Goal: Navigation & Orientation: Find specific page/section

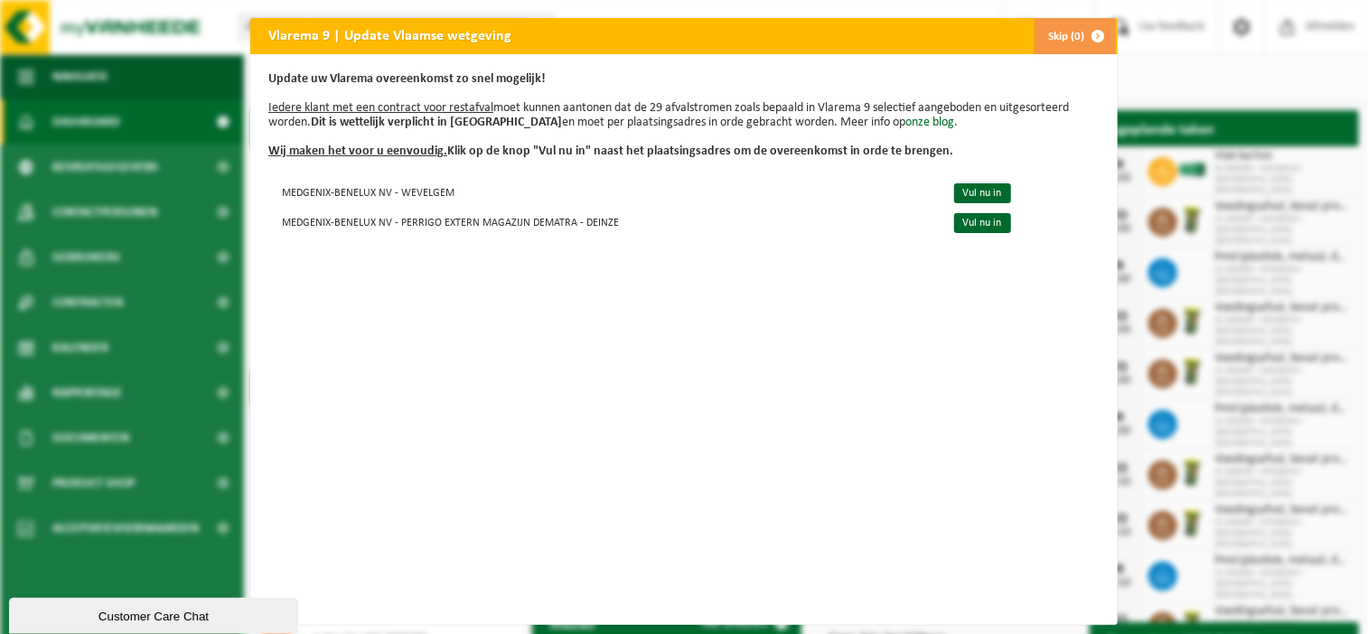
click at [1059, 39] on button "Skip (0)" at bounding box center [1075, 36] width 82 height 36
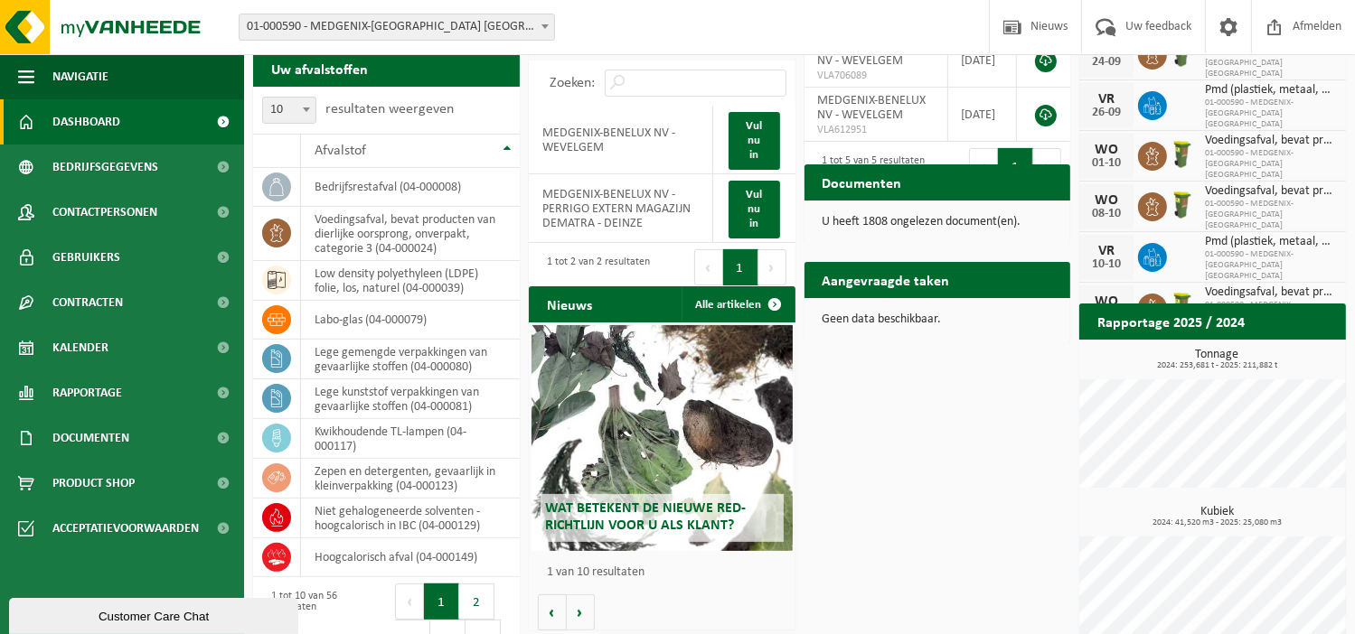
scroll to position [362, 0]
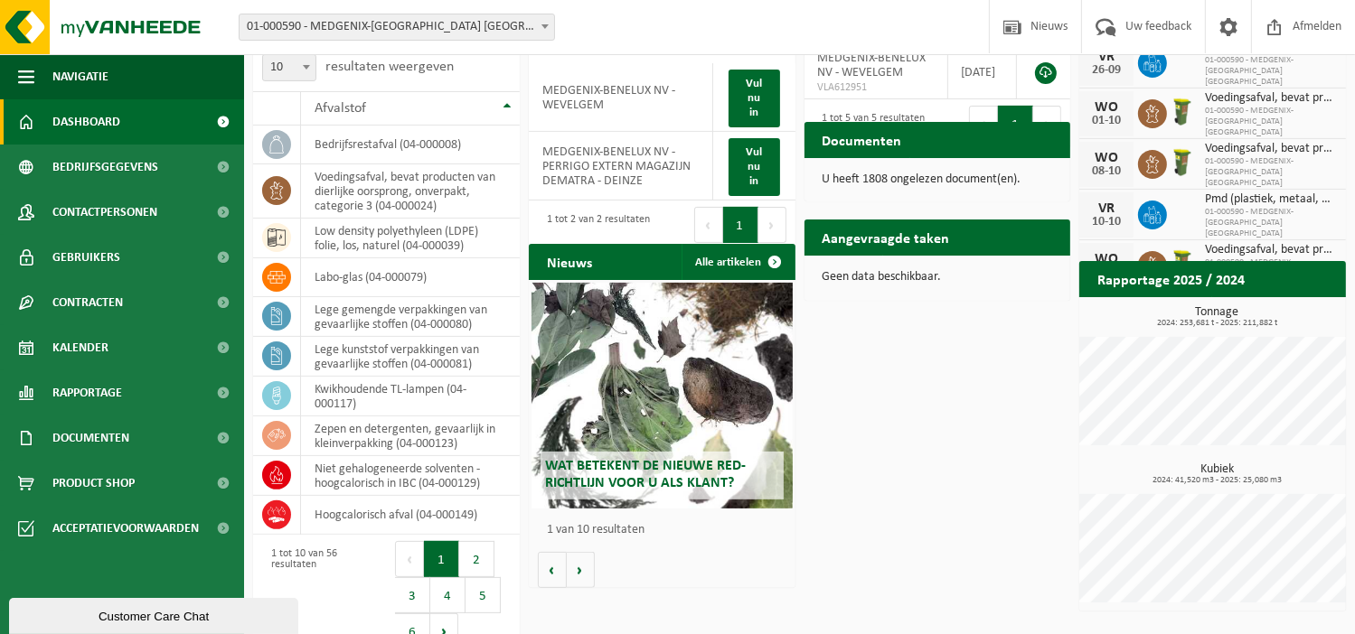
click at [915, 241] on h2 "Aangevraagde taken" at bounding box center [886, 237] width 164 height 35
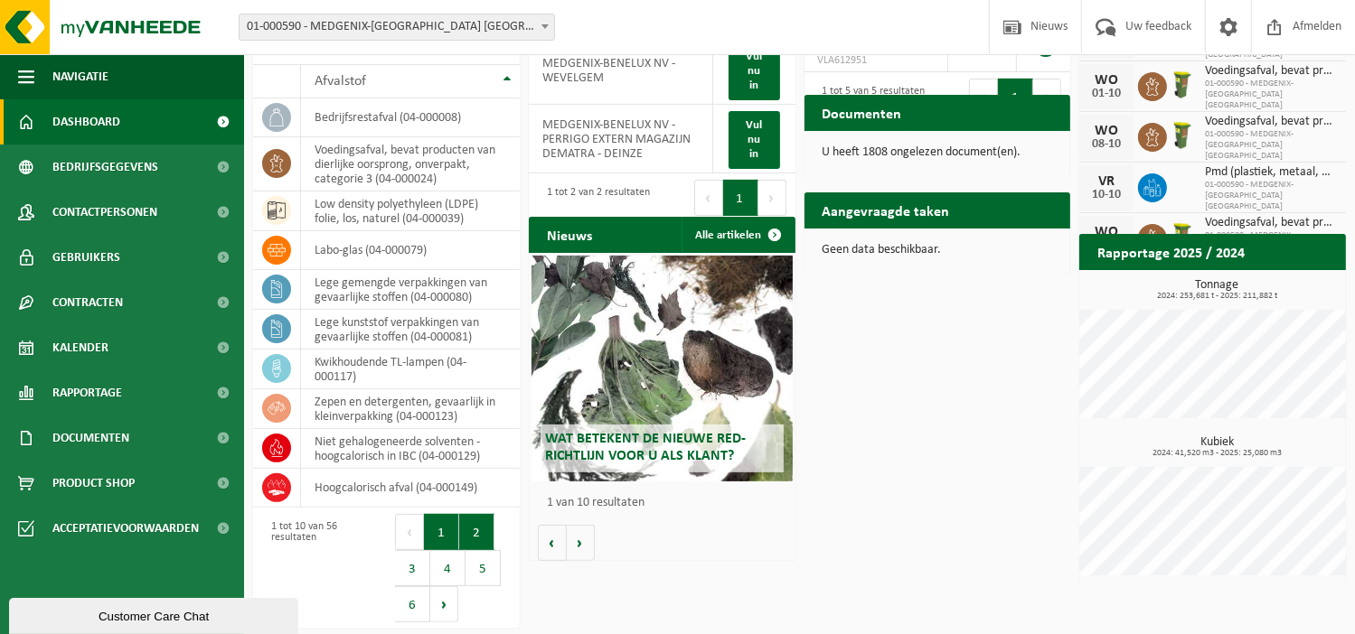
click at [479, 532] on button "2" at bounding box center [476, 532] width 35 height 36
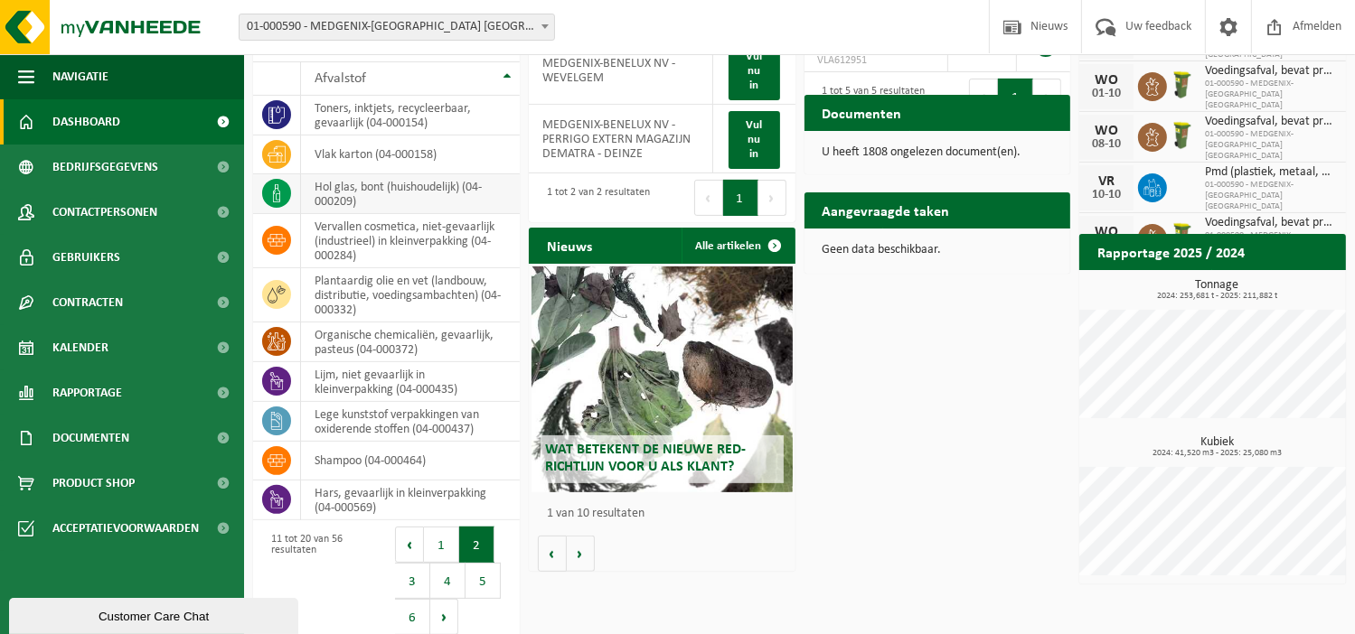
click at [364, 190] on td "hol glas, bont (huishoudelijk) (04-000209)" at bounding box center [410, 194] width 219 height 40
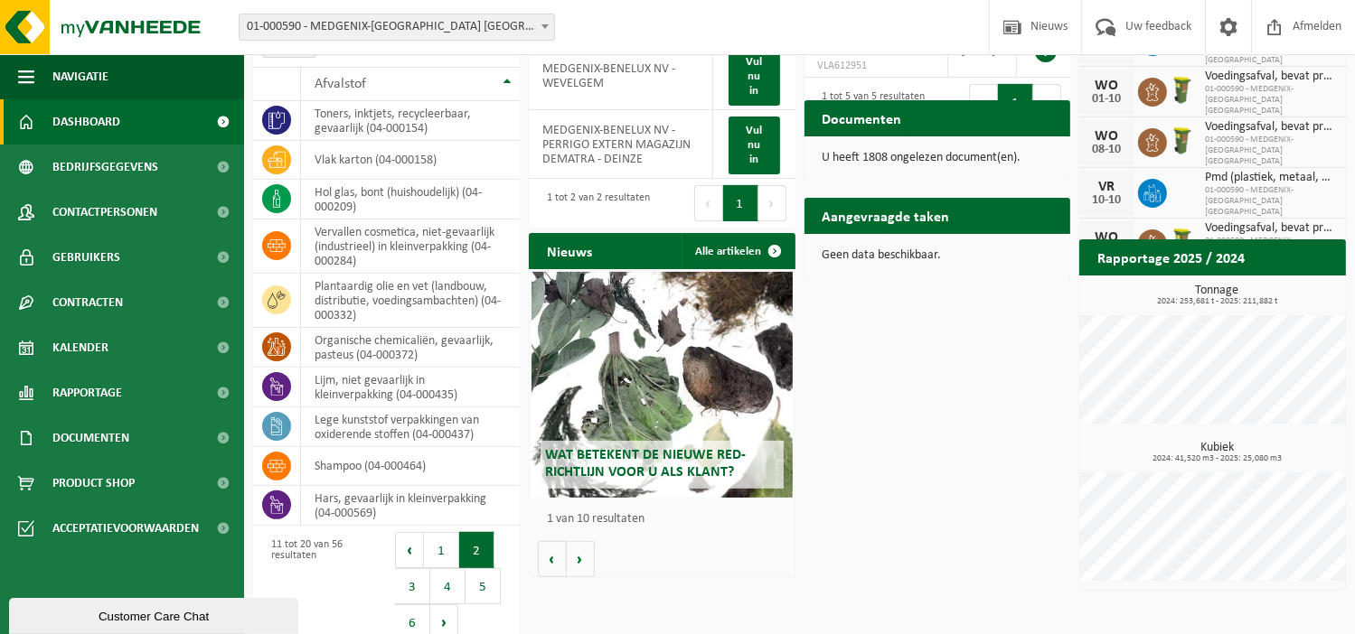
scroll to position [401, 0]
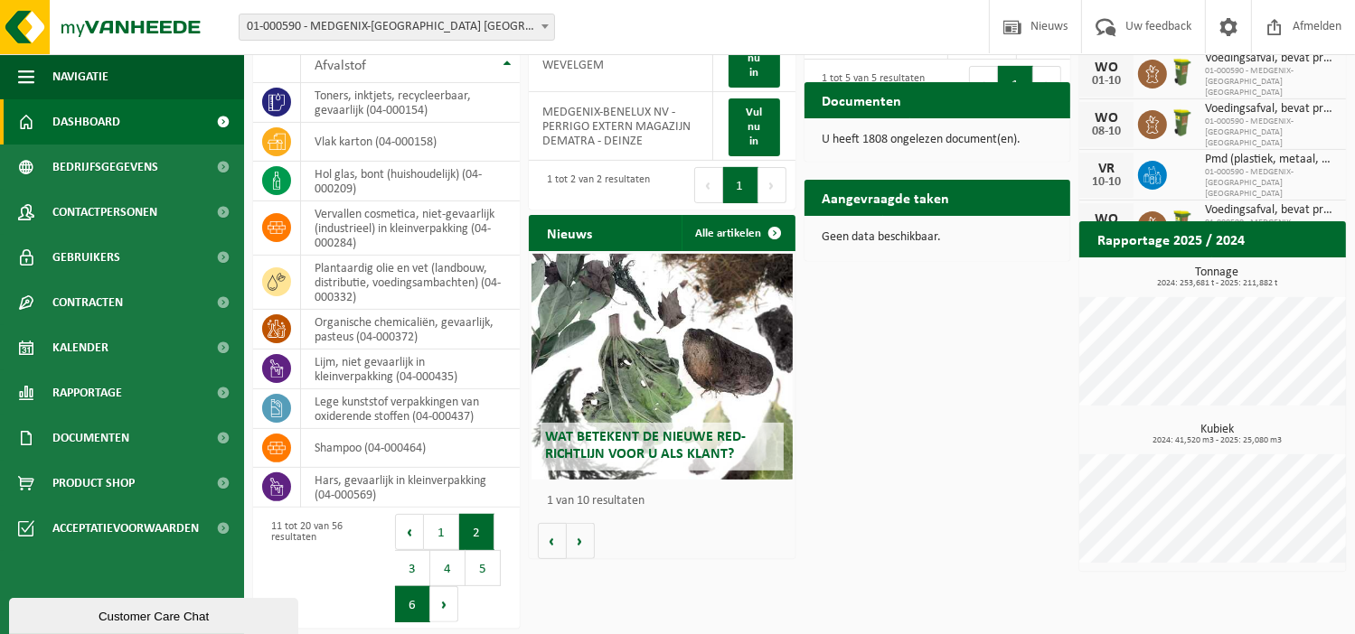
click at [407, 605] on button "6" at bounding box center [412, 605] width 35 height 36
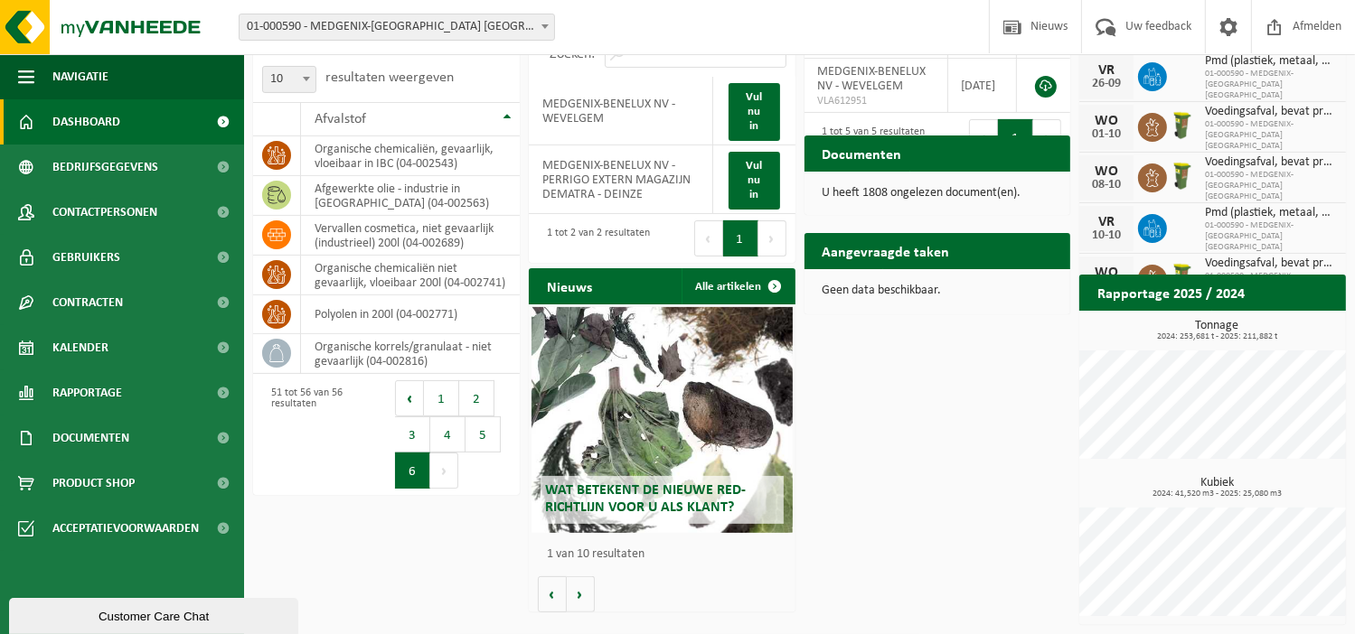
scroll to position [347, 0]
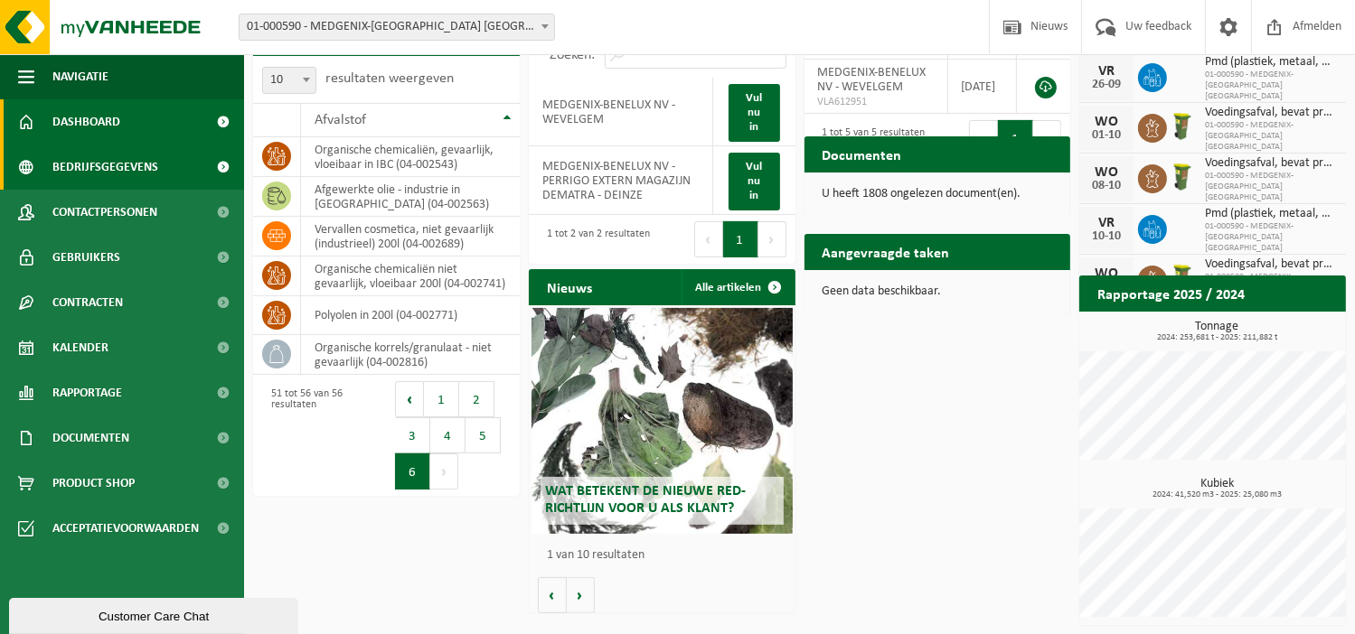
click at [127, 173] on span "Bedrijfsgegevens" at bounding box center [105, 167] width 106 height 45
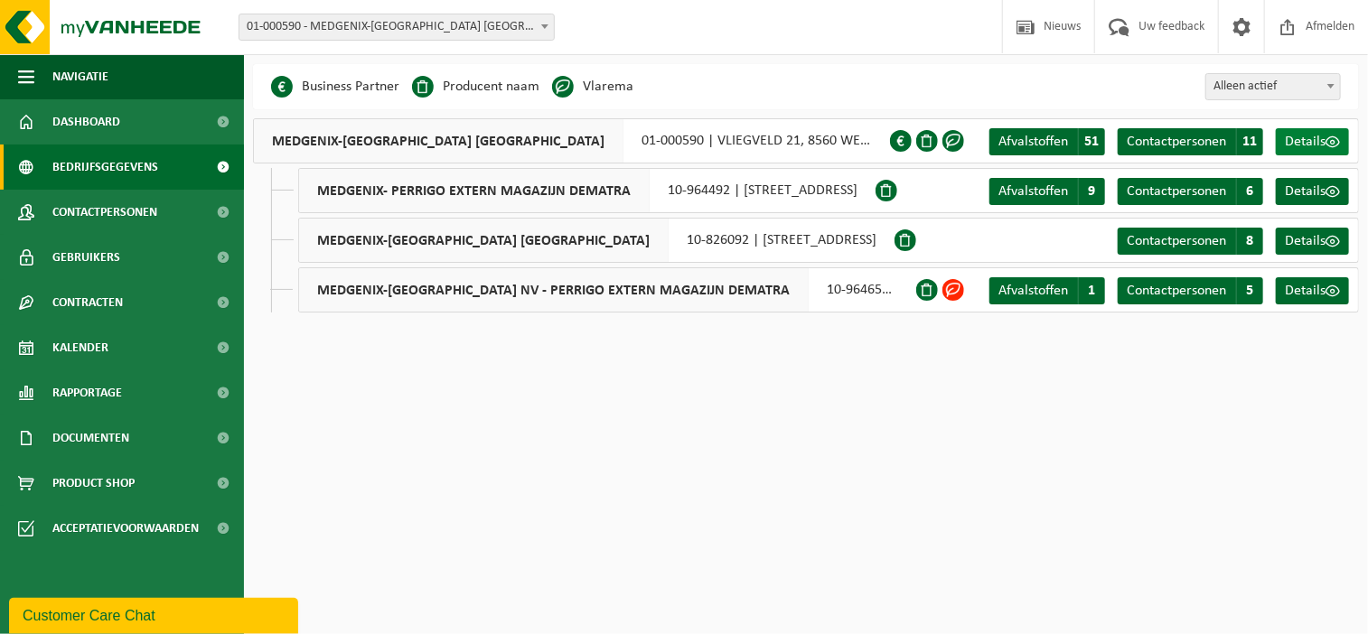
click at [1310, 145] on span "Details" at bounding box center [1305, 142] width 41 height 14
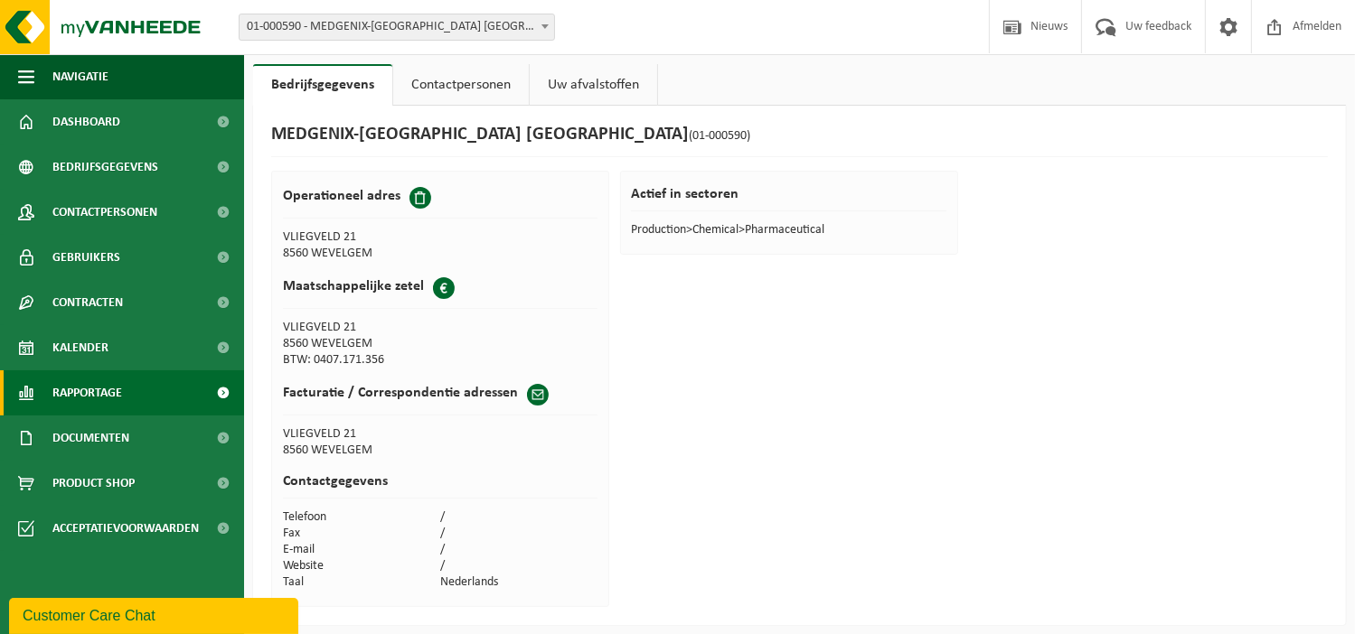
click at [119, 390] on span "Rapportage" at bounding box center [87, 393] width 70 height 45
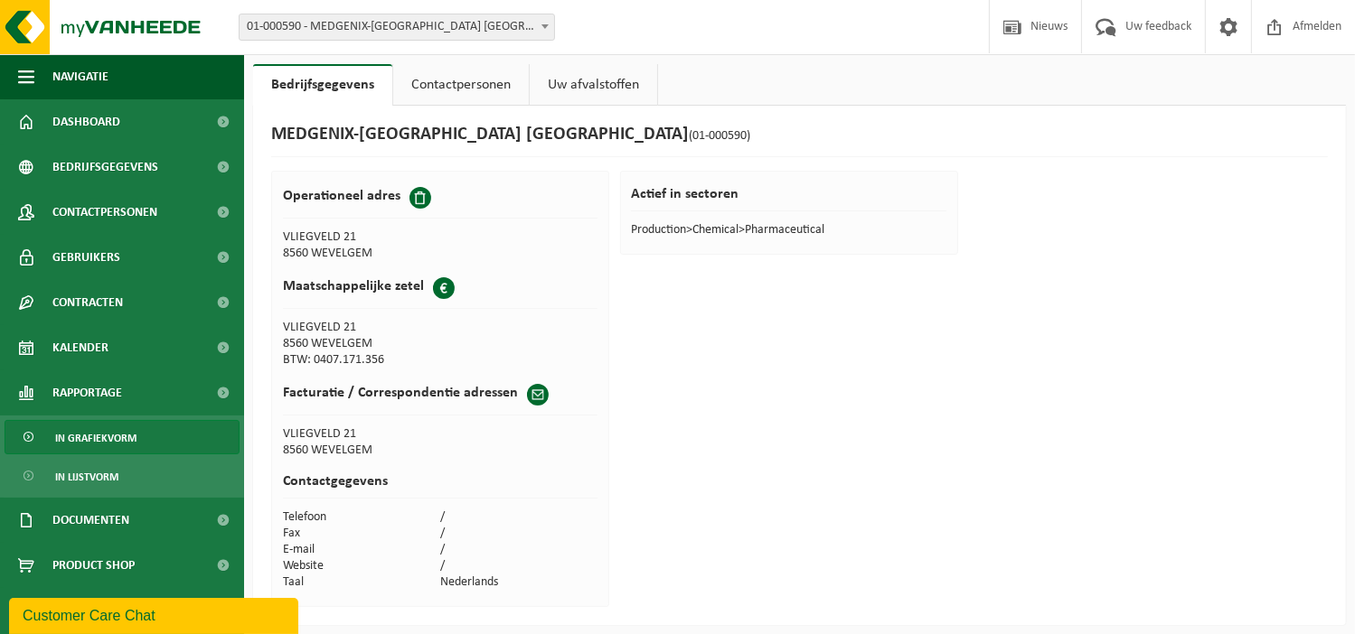
click at [112, 437] on span "In grafiekvorm" at bounding box center [95, 438] width 81 height 34
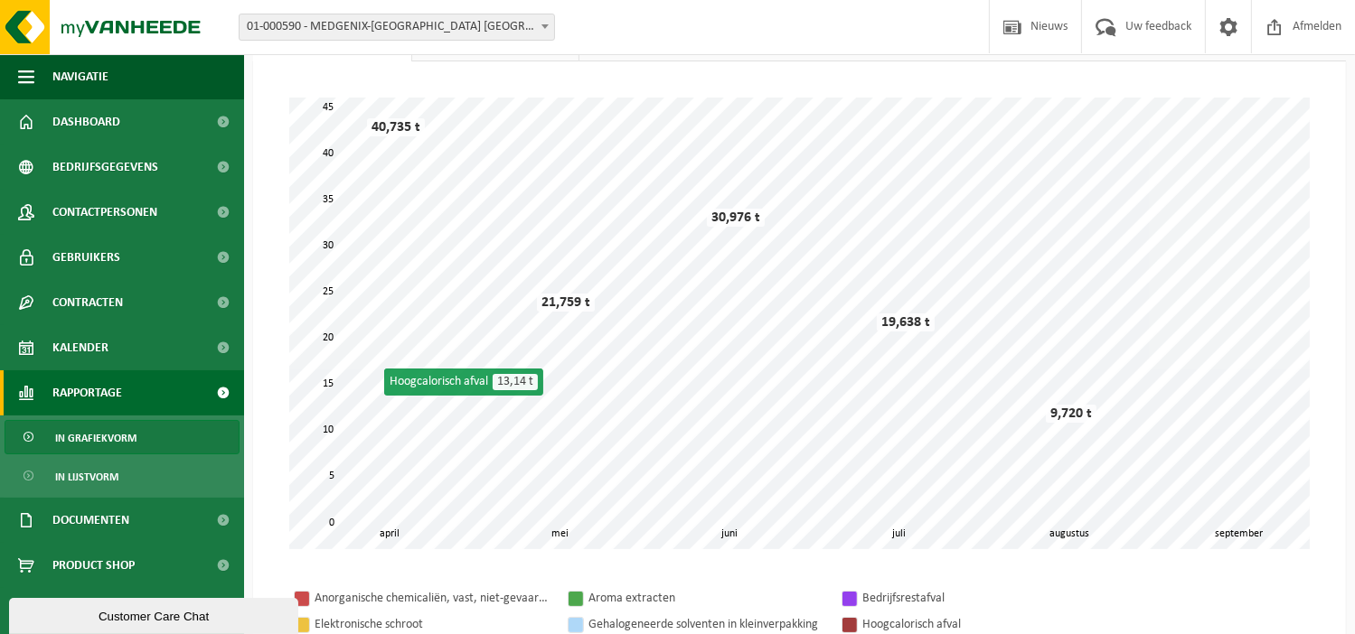
scroll to position [181, 0]
